Goal: Information Seeking & Learning: Learn about a topic

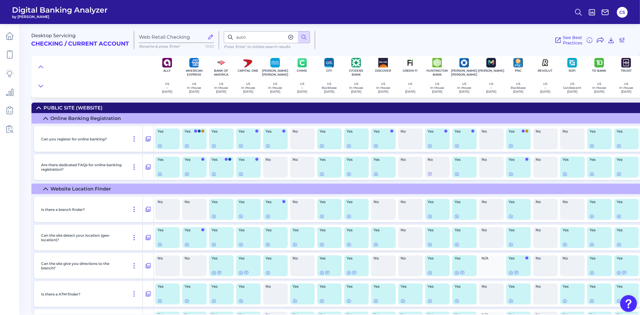
scroll to position [8208, 0]
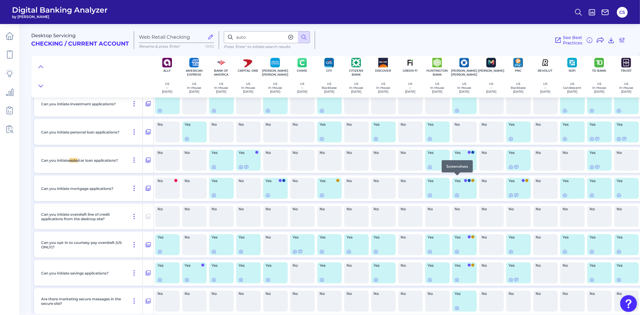
click at [455, 170] on icon at bounding box center [457, 167] width 5 height 5
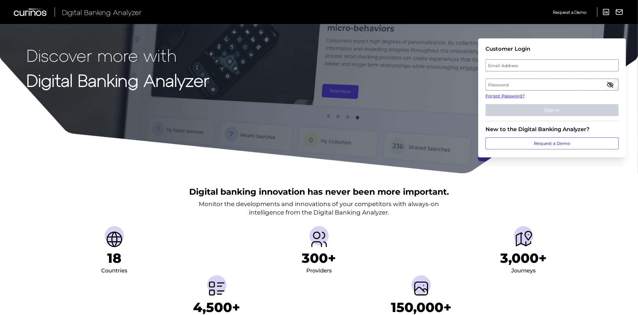
click at [516, 60] on label "Email Address" at bounding box center [551, 65] width 132 height 11
click at [516, 60] on input "email" at bounding box center [551, 65] width 133 height 12
click at [516, 65] on input "Email Address" at bounding box center [551, 65] width 133 height 12
type input "christopher.sisto@chase.com"
click at [523, 85] on label "Password" at bounding box center [551, 84] width 132 height 11
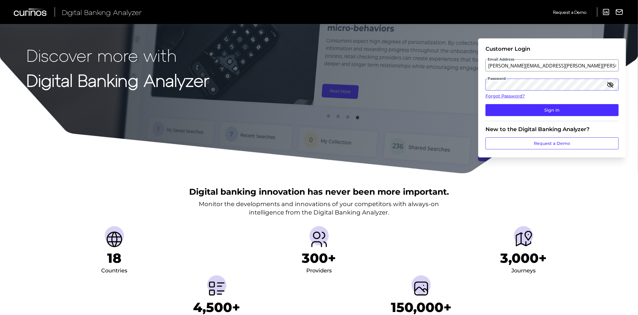
click at [485, 104] on button "Sign In" at bounding box center [551, 110] width 133 height 12
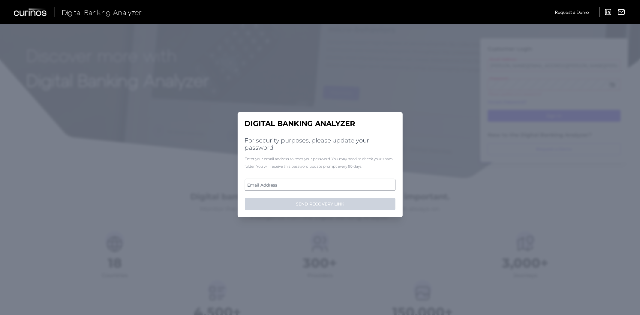
click at [320, 188] on label "Email Address" at bounding box center [320, 184] width 150 height 11
click at [320, 188] on input "email" at bounding box center [320, 185] width 151 height 12
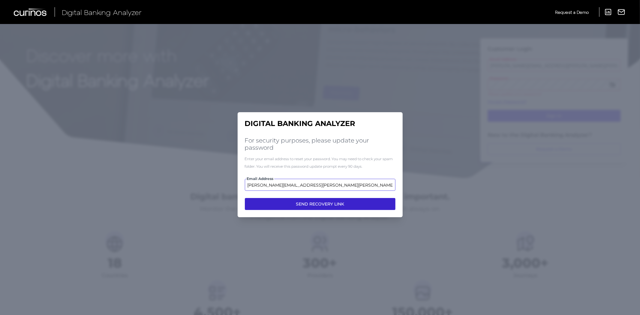
type input "christopher.sisto@chase.com"
click at [296, 202] on button "SEND RECOVERY LINK" at bounding box center [320, 204] width 151 height 12
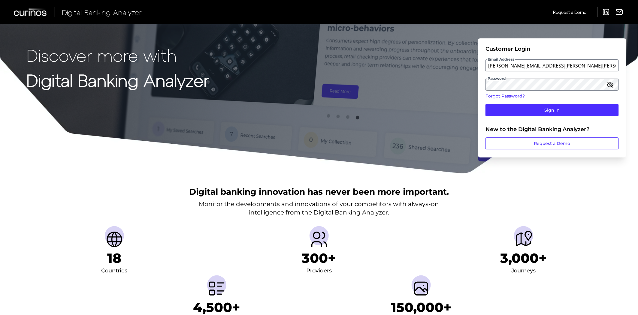
scroll to position [33, 0]
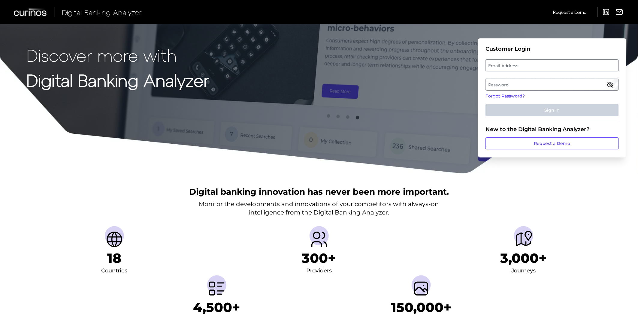
click at [524, 68] on label "Email Address" at bounding box center [551, 65] width 132 height 11
click at [524, 68] on input "email" at bounding box center [551, 65] width 133 height 12
type input "[PERSON_NAME][EMAIL_ADDRESS][PERSON_NAME][PERSON_NAME][DOMAIN_NAME]"
click at [519, 85] on label "Password" at bounding box center [551, 84] width 132 height 11
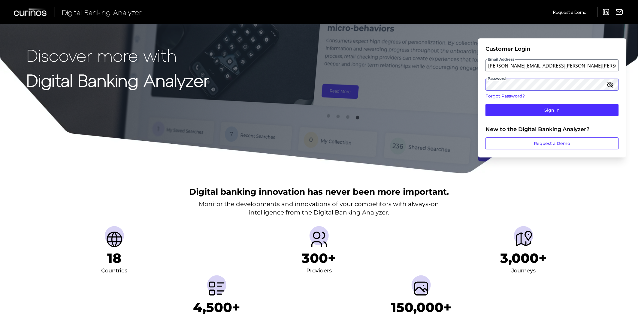
click at [485, 104] on button "Sign In" at bounding box center [551, 110] width 133 height 12
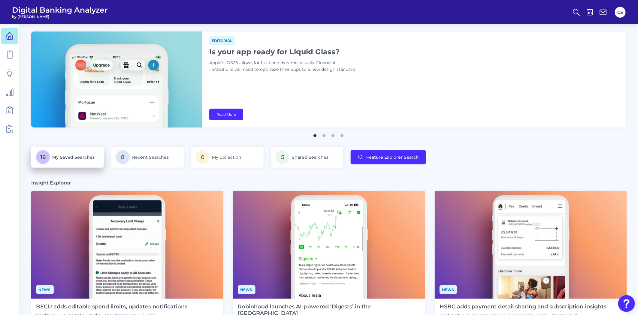
click at [71, 148] on link "16 My Saved Searches" at bounding box center [67, 157] width 73 height 21
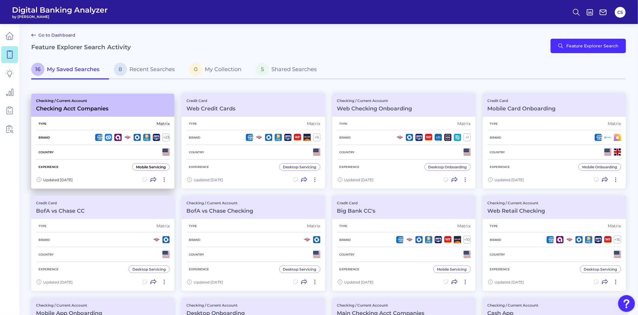
click at [68, 145] on div "Country" at bounding box center [103, 152] width 134 height 15
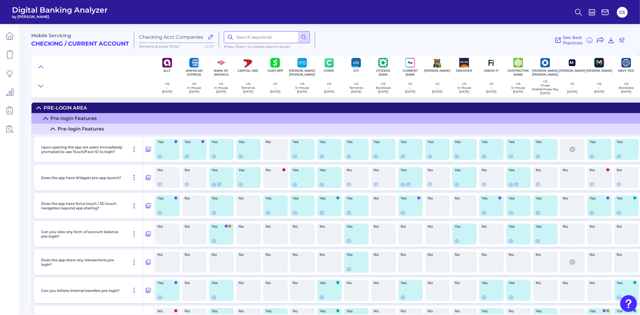
click at [260, 40] on input at bounding box center [267, 37] width 86 height 12
type input "auto"
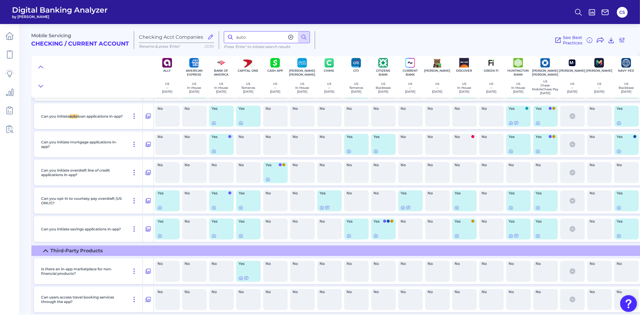
scroll to position [8985, 0]
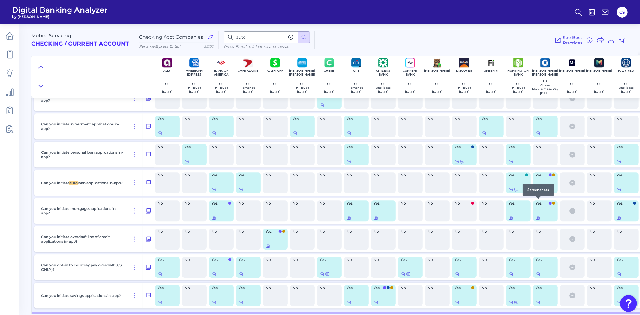
click at [539, 192] on icon at bounding box center [538, 189] width 5 height 5
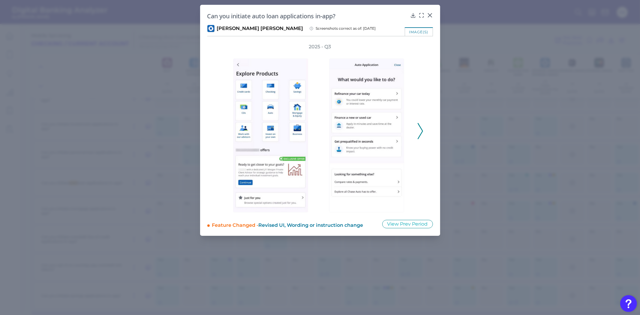
click at [415, 131] on div at bounding box center [368, 131] width 96 height 162
click at [418, 131] on icon at bounding box center [420, 131] width 5 height 16
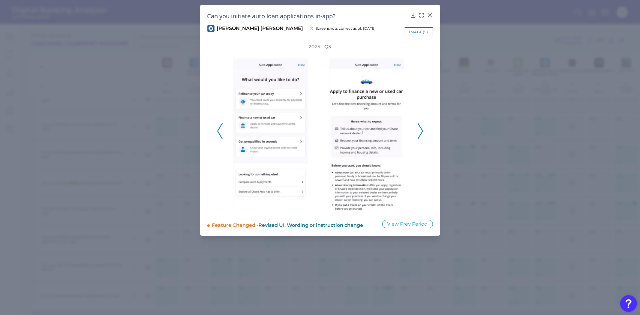
click at [222, 133] on icon at bounding box center [219, 131] width 5 height 16
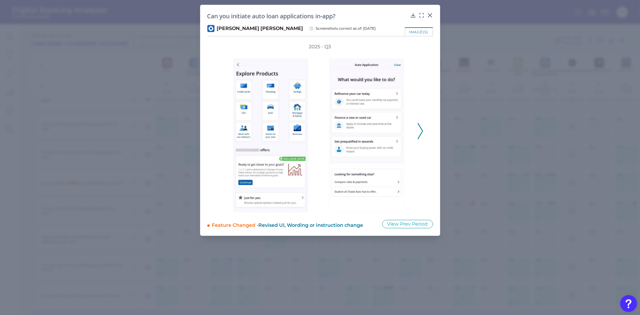
click at [420, 136] on icon at bounding box center [420, 131] width 5 height 16
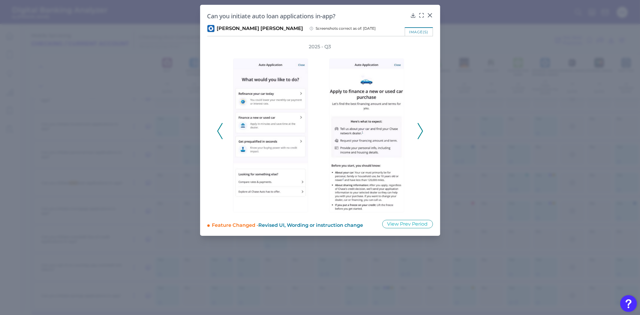
click at [420, 136] on icon at bounding box center [420, 131] width 5 height 16
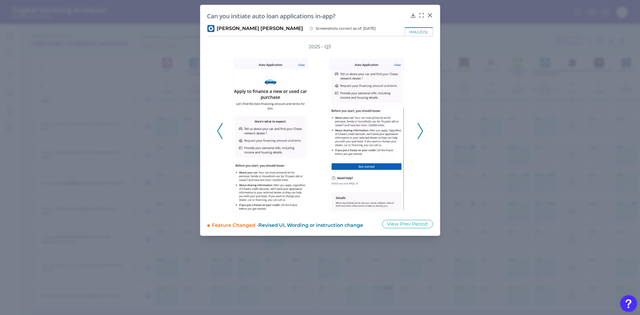
click at [420, 136] on icon at bounding box center [420, 131] width 5 height 16
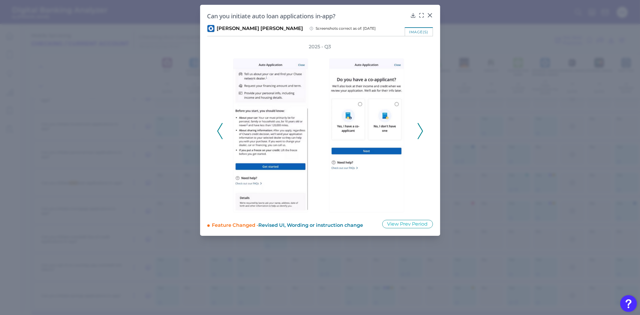
click at [420, 136] on icon at bounding box center [420, 131] width 5 height 16
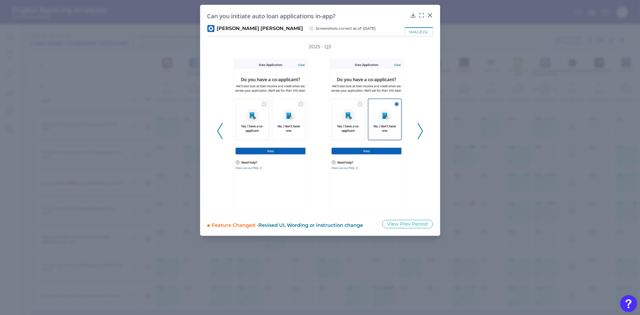
click at [422, 127] on icon at bounding box center [420, 131] width 5 height 16
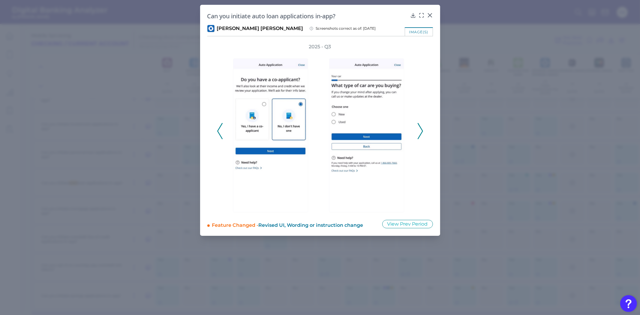
click at [422, 127] on icon at bounding box center [420, 131] width 5 height 16
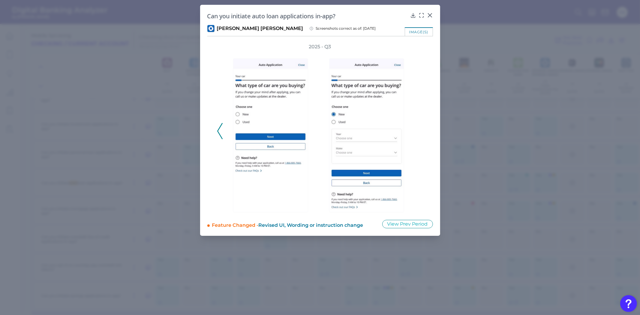
click at [218, 130] on polyline at bounding box center [220, 131] width 5 height 15
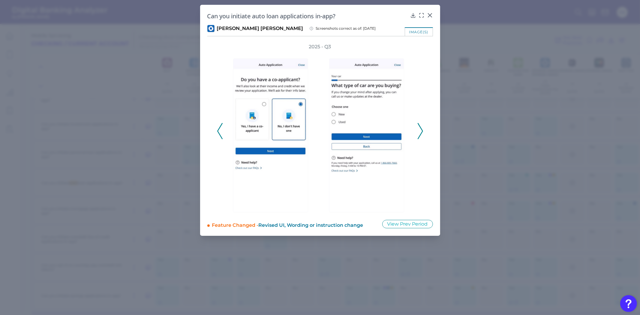
click at [218, 130] on polyline at bounding box center [220, 131] width 5 height 15
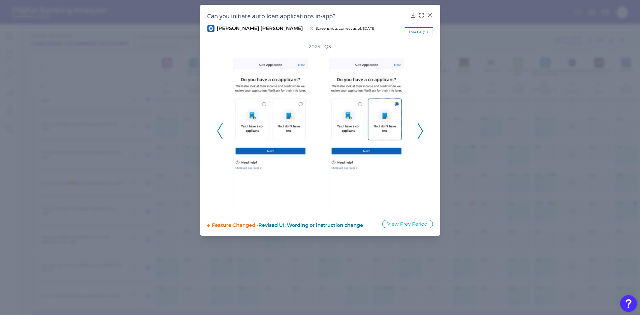
click at [218, 130] on polyline at bounding box center [220, 131] width 5 height 15
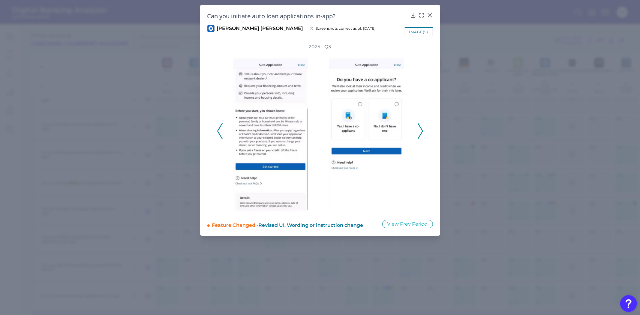
click at [215, 133] on div "2025 - Q3" at bounding box center [320, 128] width 226 height 169
click at [218, 131] on polyline at bounding box center [220, 131] width 5 height 15
